Goal: Check status: Check status

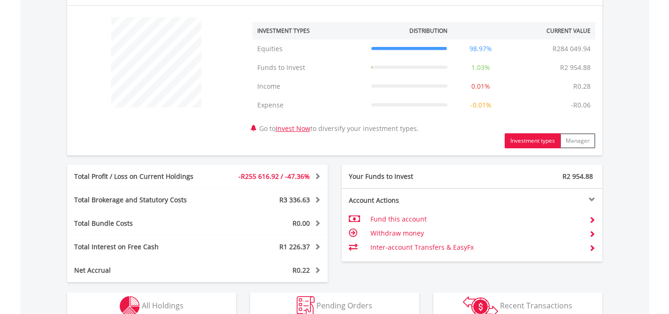
scroll to position [392, 0]
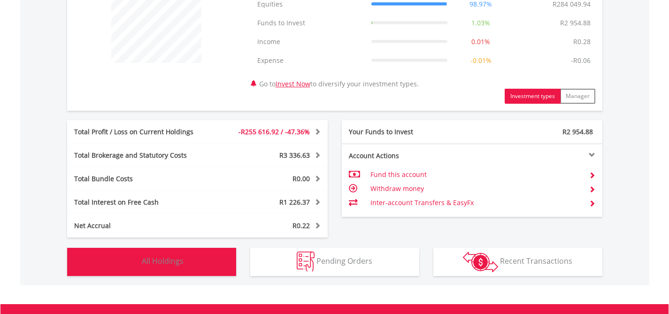
click at [186, 256] on button "Holdings All Holdings" at bounding box center [151, 262] width 169 height 28
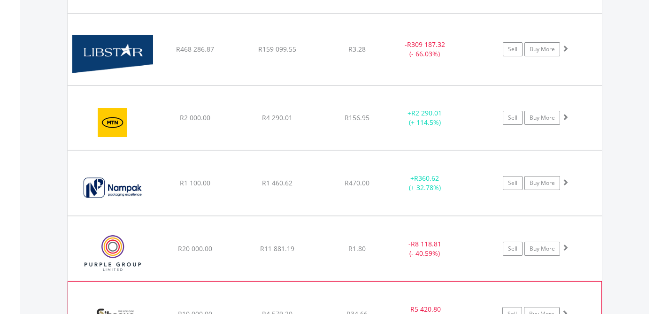
scroll to position [684, 0]
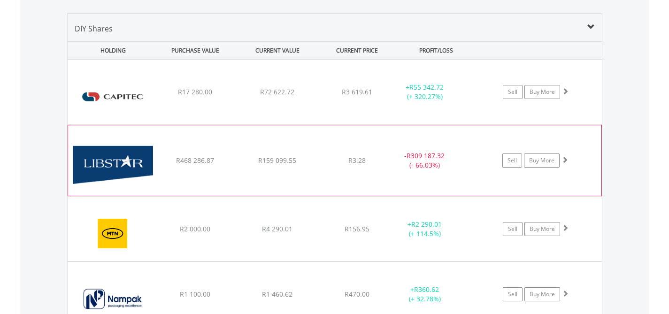
click at [567, 159] on span at bounding box center [565, 159] width 7 height 7
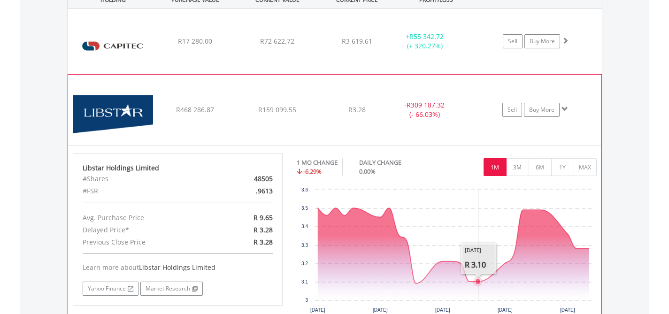
scroll to position [735, 0]
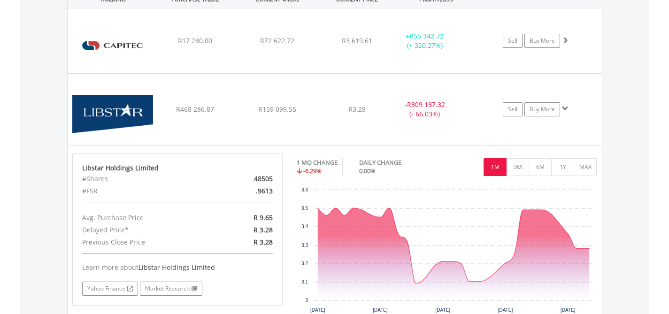
click at [668, 228] on body "My Investments Invest Now New Listings Sell My Recurring Investments Pending Or…" at bounding box center [334, 88] width 669 height 1646
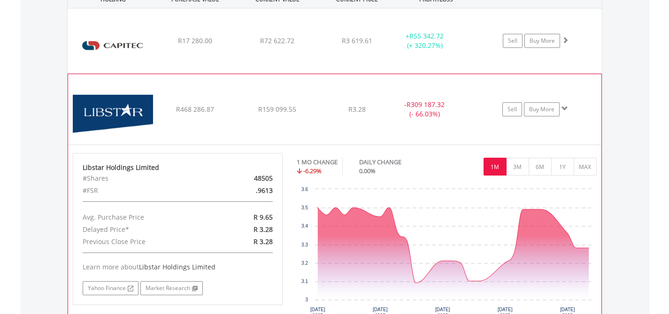
click at [566, 109] on span at bounding box center [565, 108] width 7 height 7
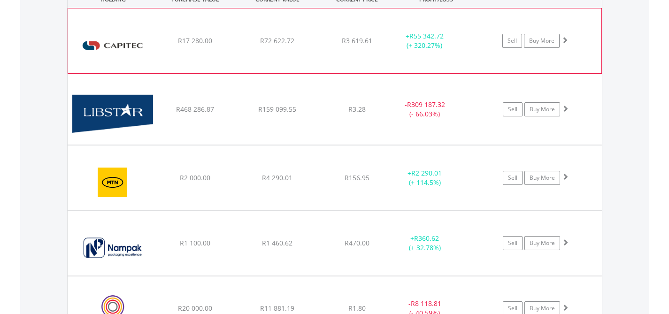
click at [565, 39] on span at bounding box center [565, 40] width 7 height 7
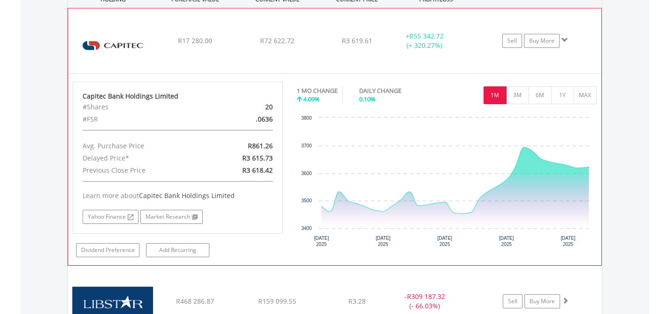
click at [566, 41] on span at bounding box center [565, 40] width 7 height 7
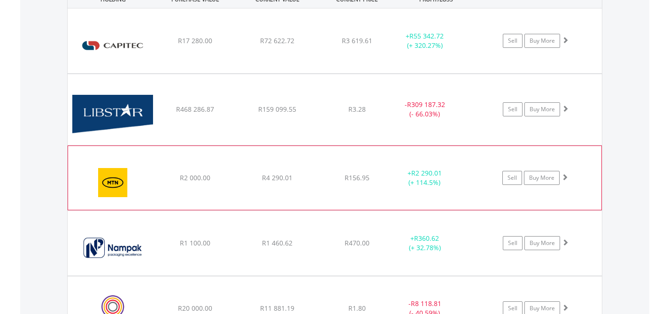
click at [567, 175] on span at bounding box center [565, 177] width 7 height 7
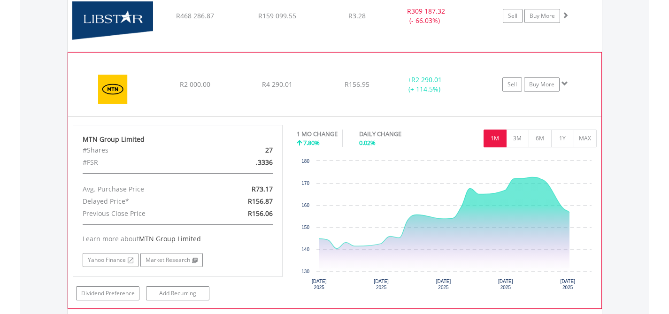
scroll to position [847, 0]
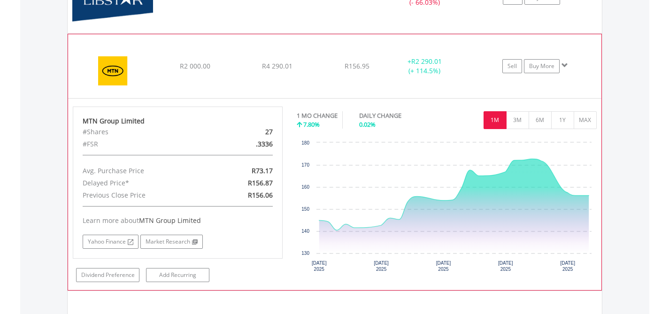
click at [565, 65] on span at bounding box center [565, 65] width 7 height 7
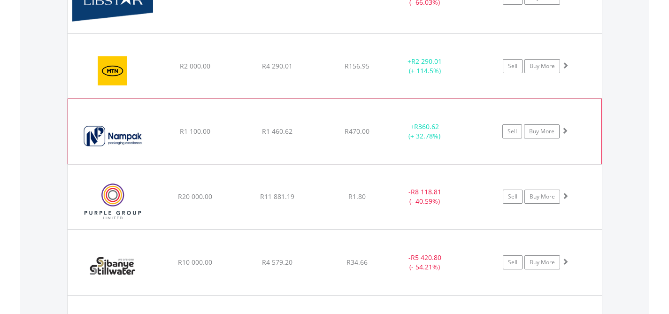
click at [566, 130] on span at bounding box center [565, 130] width 7 height 7
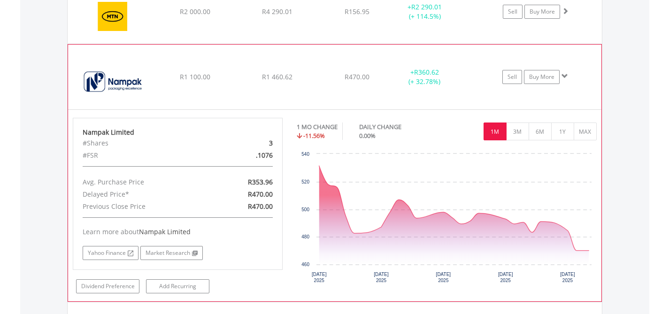
scroll to position [906, 0]
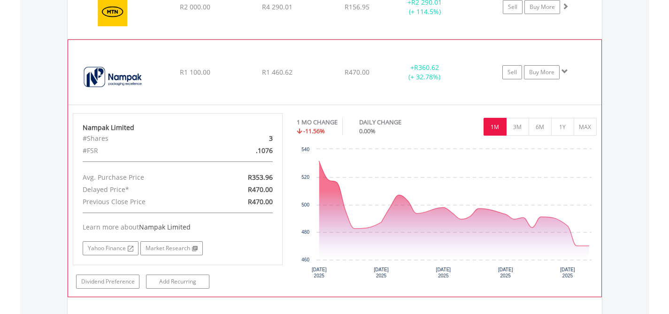
click at [566, 70] on span at bounding box center [565, 71] width 7 height 7
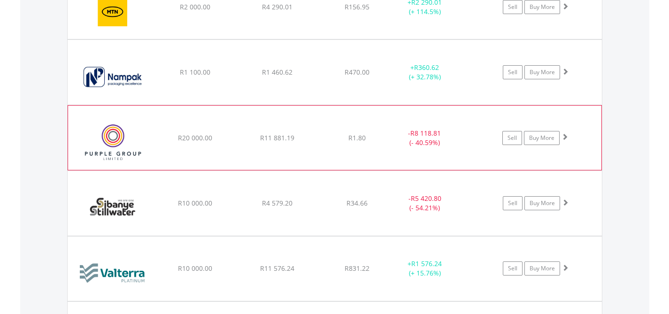
click at [567, 135] on span at bounding box center [565, 136] width 7 height 7
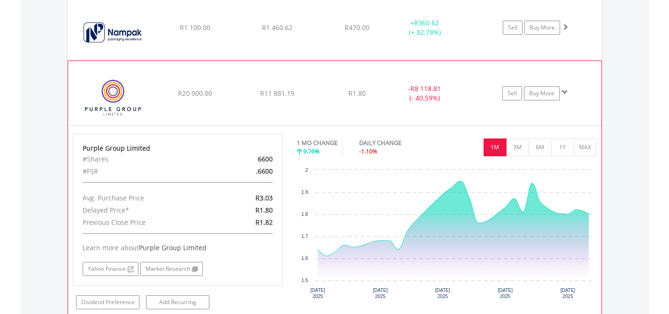
scroll to position [966, 0]
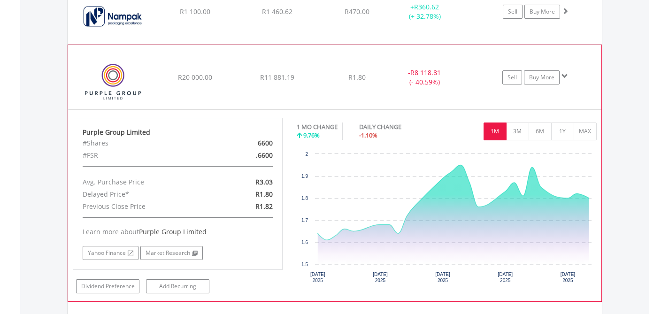
click at [564, 75] on span at bounding box center [565, 76] width 7 height 7
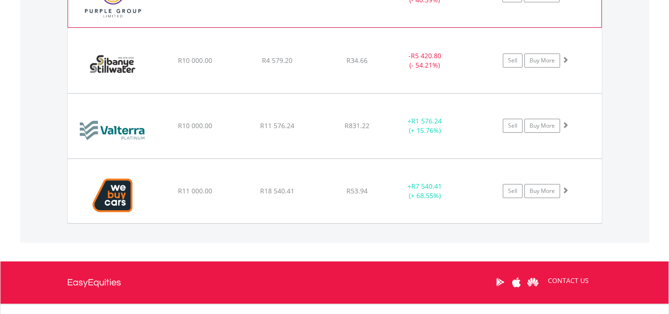
scroll to position [1061, 0]
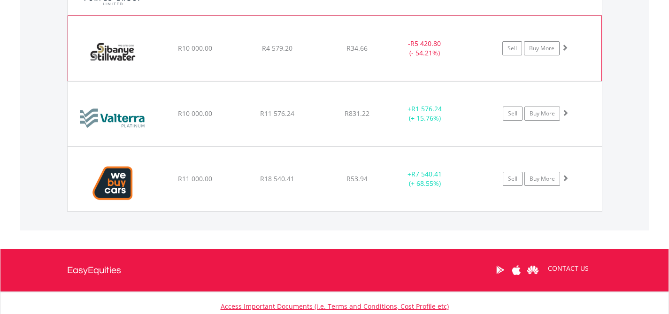
click at [568, 46] on span at bounding box center [565, 47] width 7 height 7
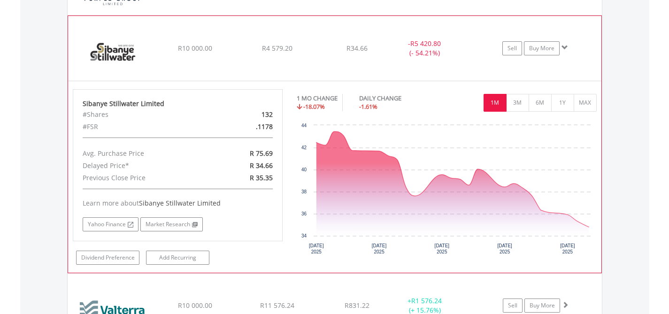
click at [568, 46] on span at bounding box center [565, 47] width 7 height 7
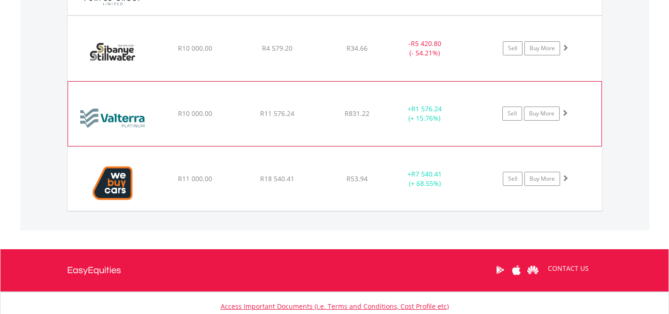
click at [564, 112] on span at bounding box center [565, 112] width 7 height 7
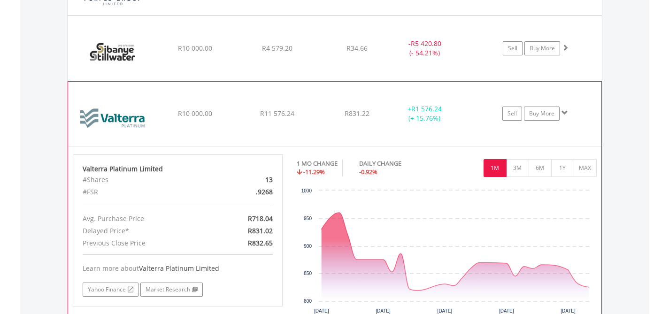
click at [564, 112] on span at bounding box center [565, 112] width 7 height 7
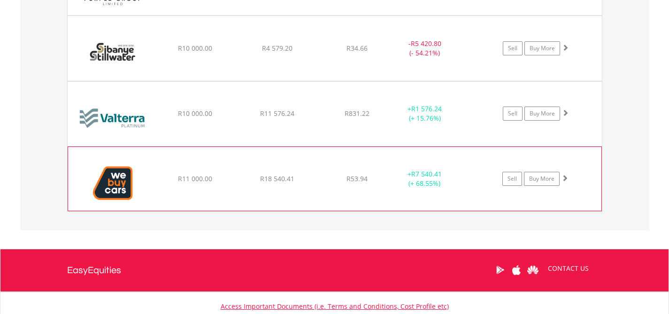
click at [564, 177] on span at bounding box center [565, 178] width 7 height 7
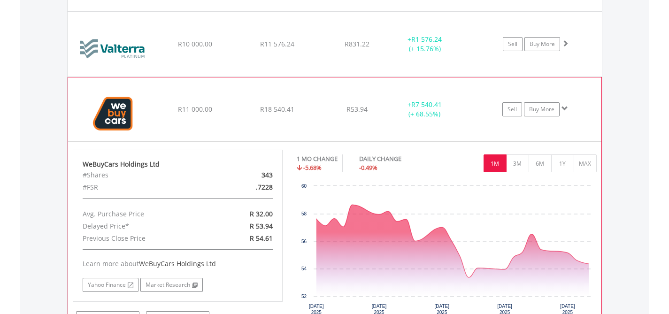
scroll to position [1131, 0]
click at [563, 108] on span at bounding box center [565, 107] width 7 height 7
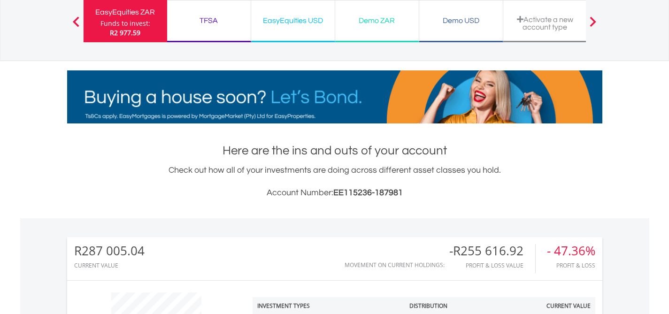
scroll to position [0, 0]
